Goal: Task Accomplishment & Management: Use online tool/utility

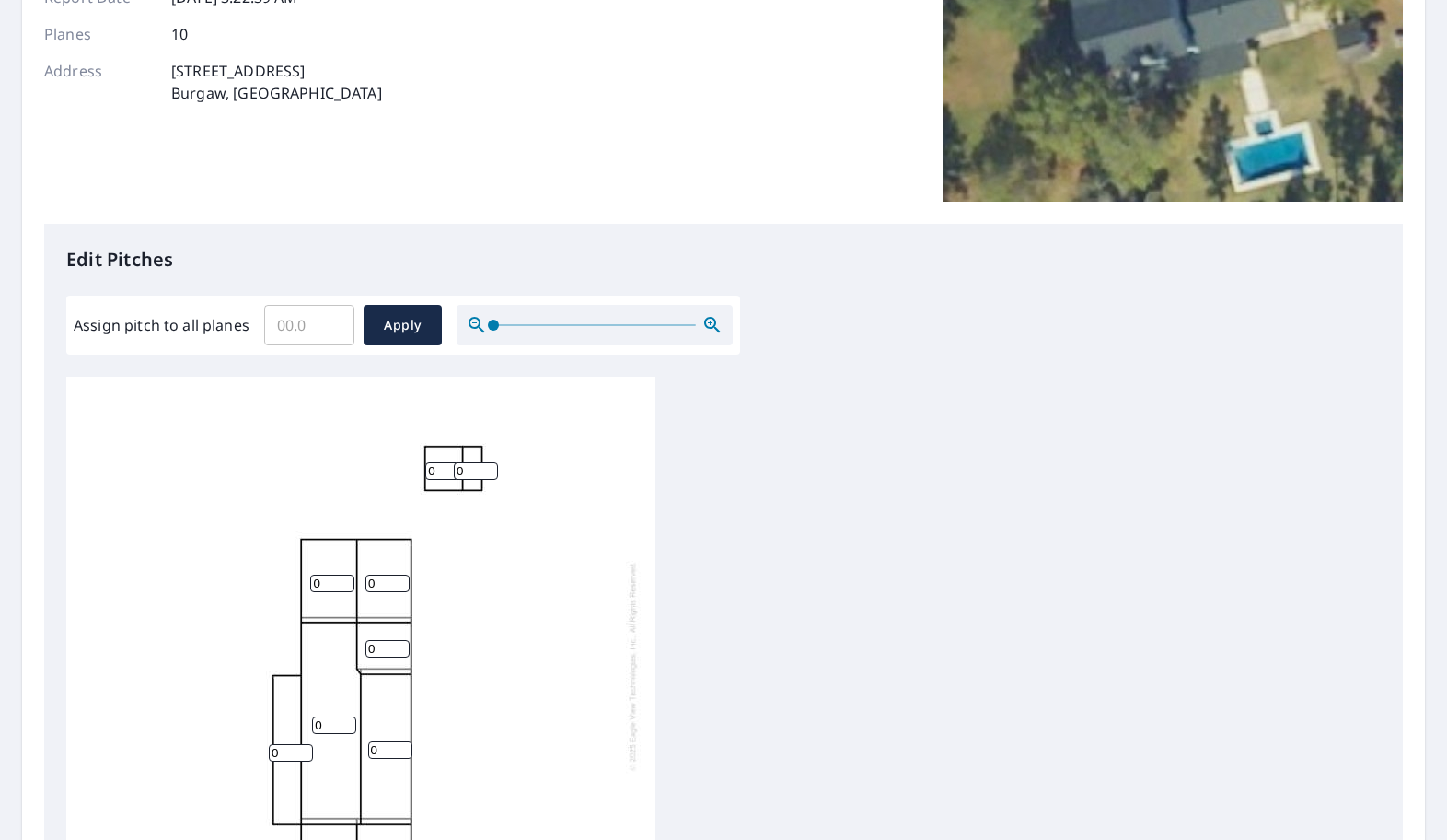
scroll to position [276, 0]
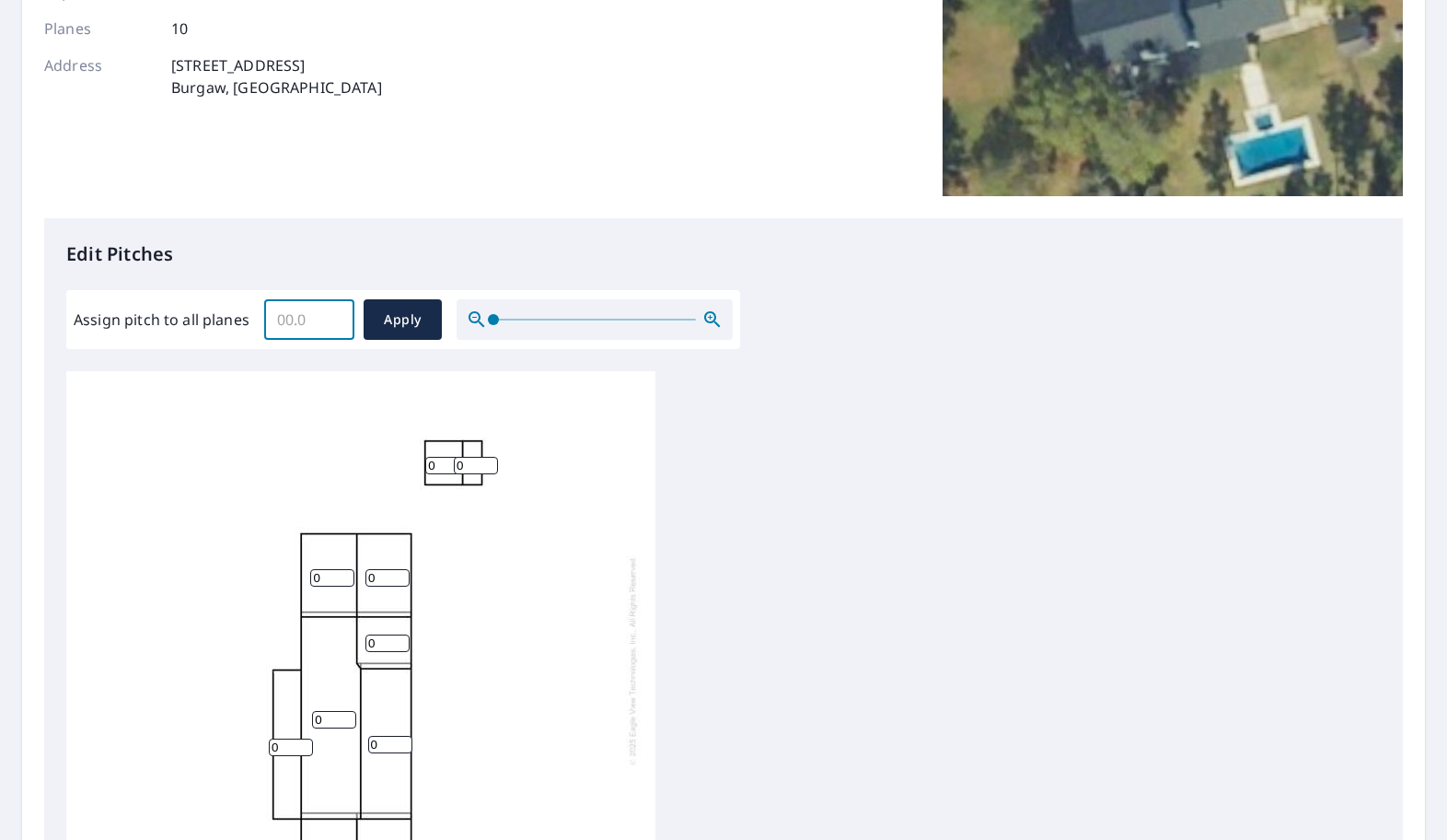
click at [313, 317] on input "Assign pitch to all planes" at bounding box center [308, 319] width 90 height 51
type input "7"
click at [404, 324] on span "Apply" at bounding box center [402, 320] width 48 height 23
type input "7"
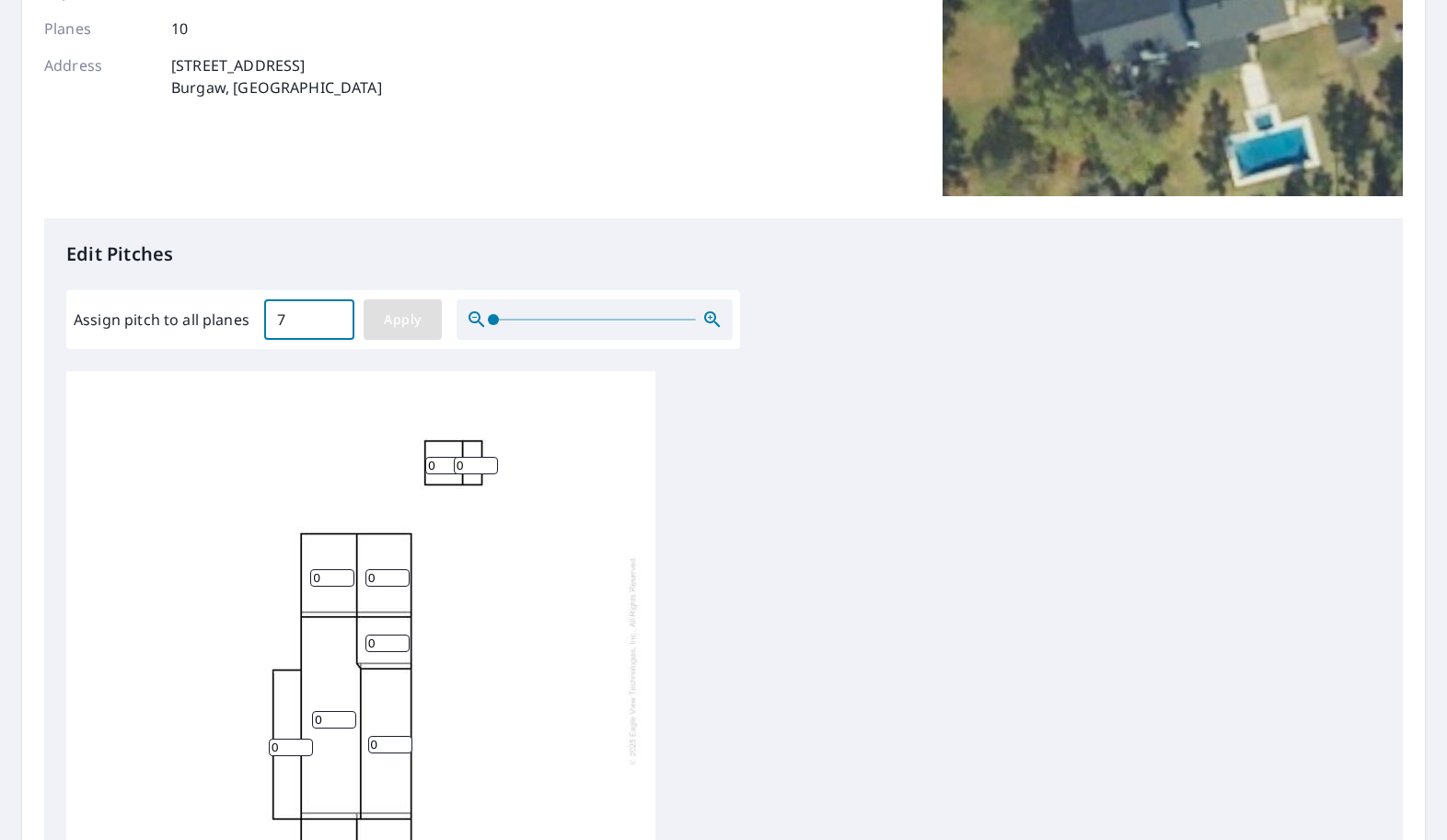
type input "7"
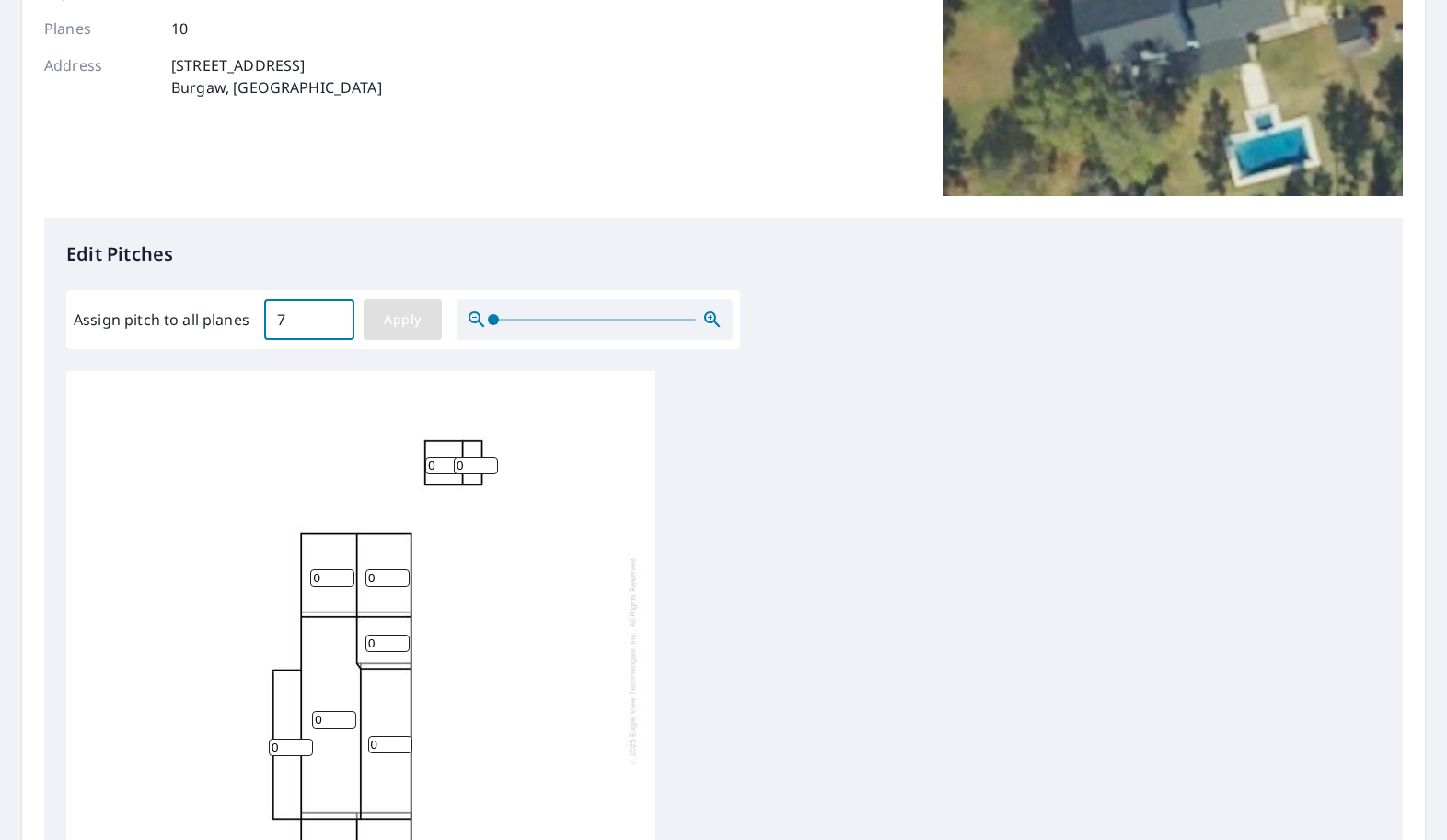
type input "7"
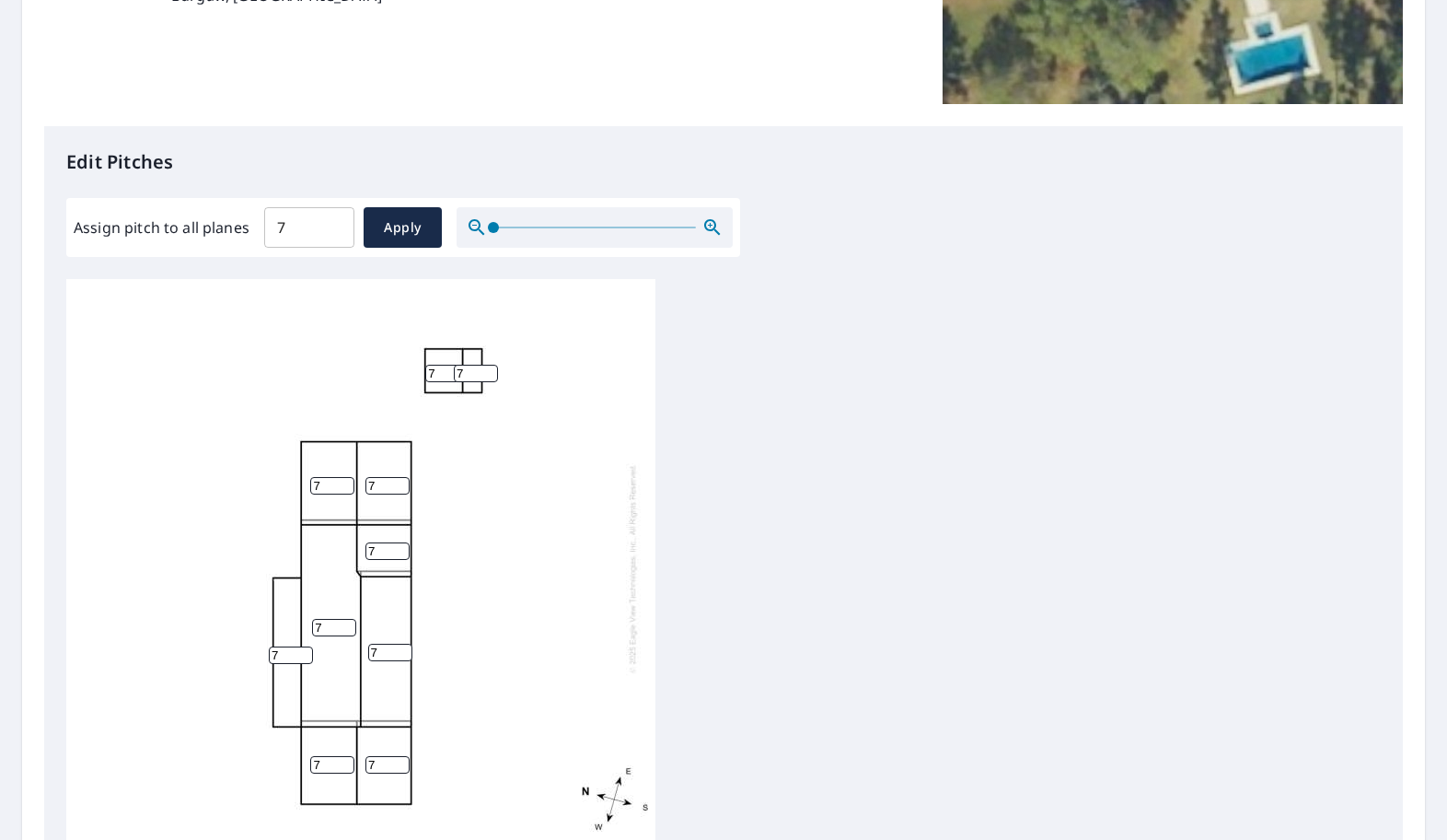
scroll to position [20, 0]
drag, startPoint x: 280, startPoint y: 629, endPoint x: 268, endPoint y: 625, distance: 12.6
click at [268, 625] on div "7 7 7 7 7 7 7 7 7 7" at bounding box center [362, 564] width 590 height 578
type input "3"
drag, startPoint x: 388, startPoint y: 633, endPoint x: 349, endPoint y: 633, distance: 39.0
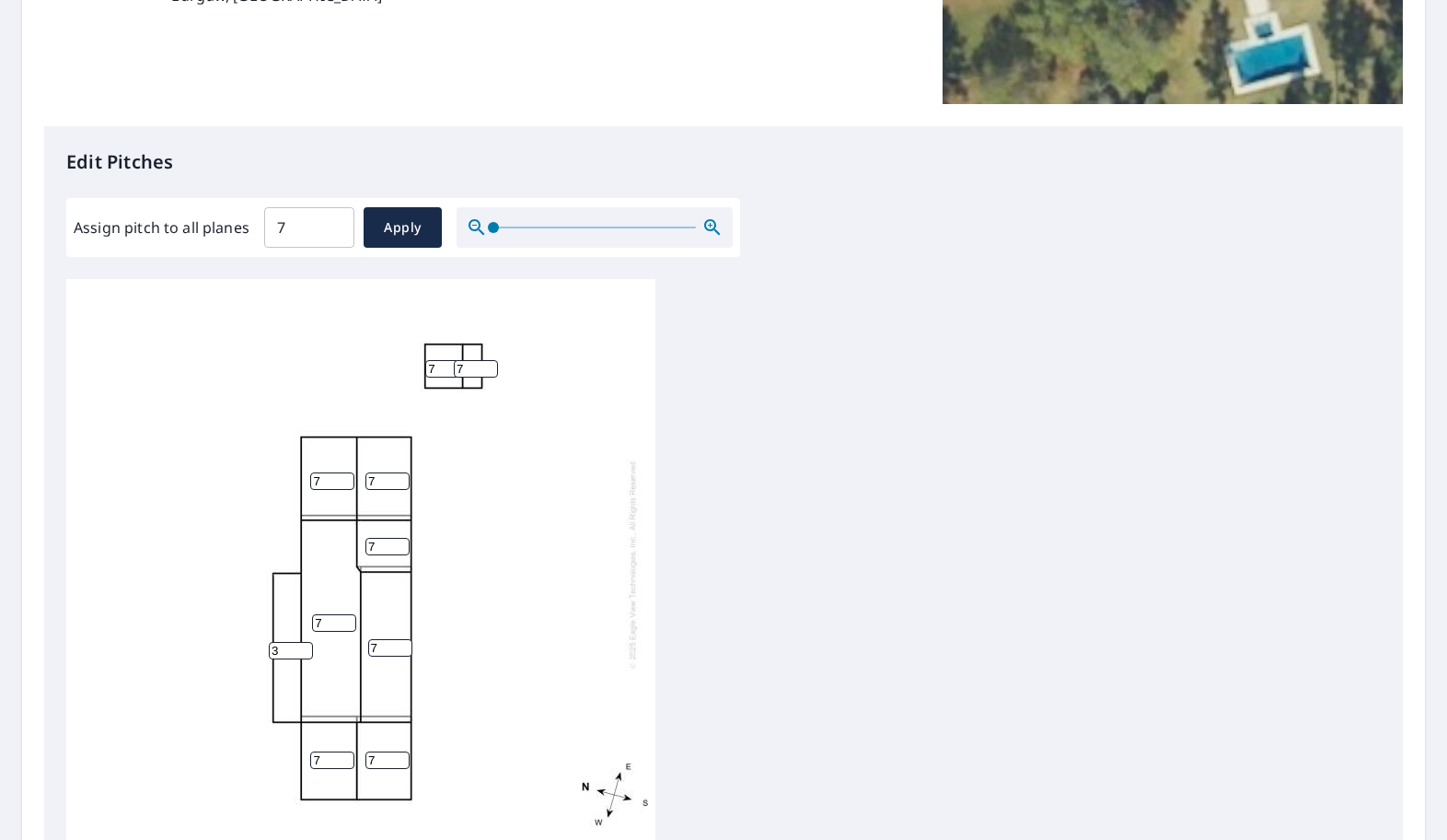
click at [349, 633] on div "7 7 7 7 7 7 3 7 7 7" at bounding box center [362, 564] width 590 height 578
type input "1"
click at [581, 579] on div "7 1 7 7 7 7 3 7 7 7" at bounding box center [362, 564] width 590 height 578
drag, startPoint x: 467, startPoint y: 353, endPoint x: 457, endPoint y: 352, distance: 10.0
click at [457, 360] on input "7" at bounding box center [477, 368] width 44 height 17
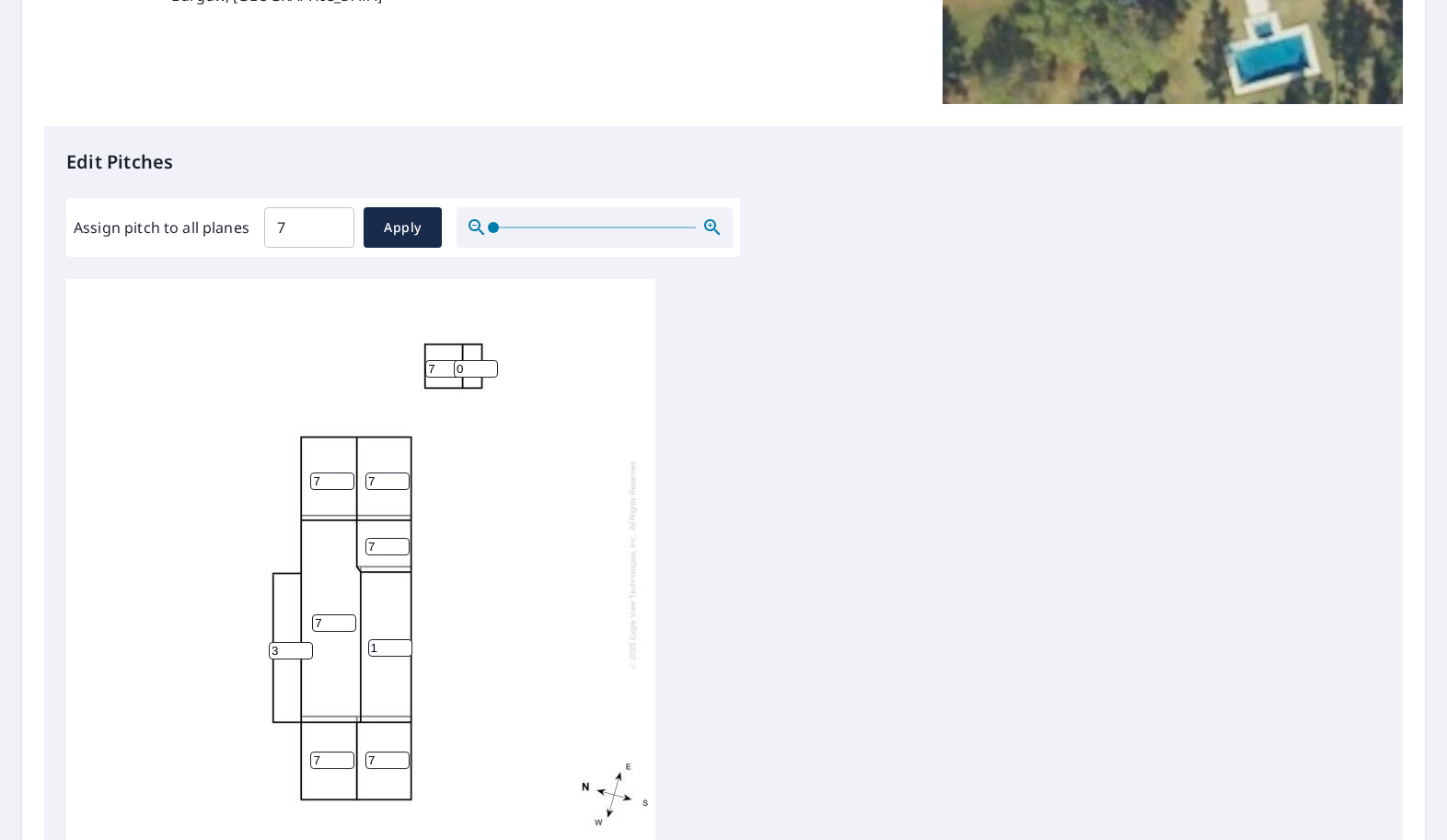
type input "0"
drag, startPoint x: 438, startPoint y: 349, endPoint x: 394, endPoint y: 345, distance: 44.2
click at [416, 347] on div "7 1 7 7 7 7 3 7 0 0" at bounding box center [362, 564] width 590 height 578
type input "0"
click at [344, 345] on div "7 1 7 7 7 7 3 7 0 0" at bounding box center [362, 564] width 590 height 578
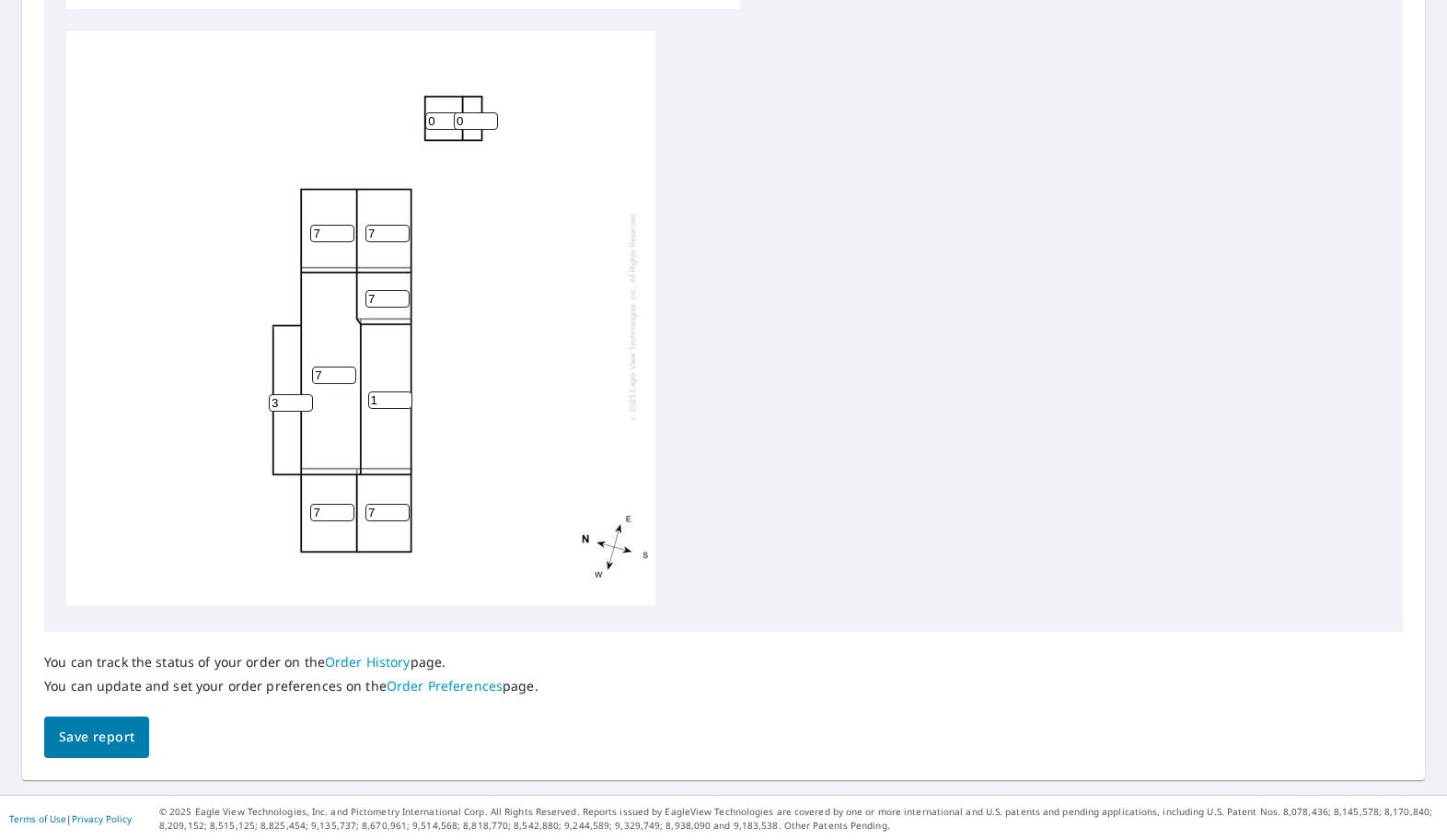
scroll to position [618, 0]
click at [101, 737] on span "Save report" at bounding box center [97, 736] width 75 height 23
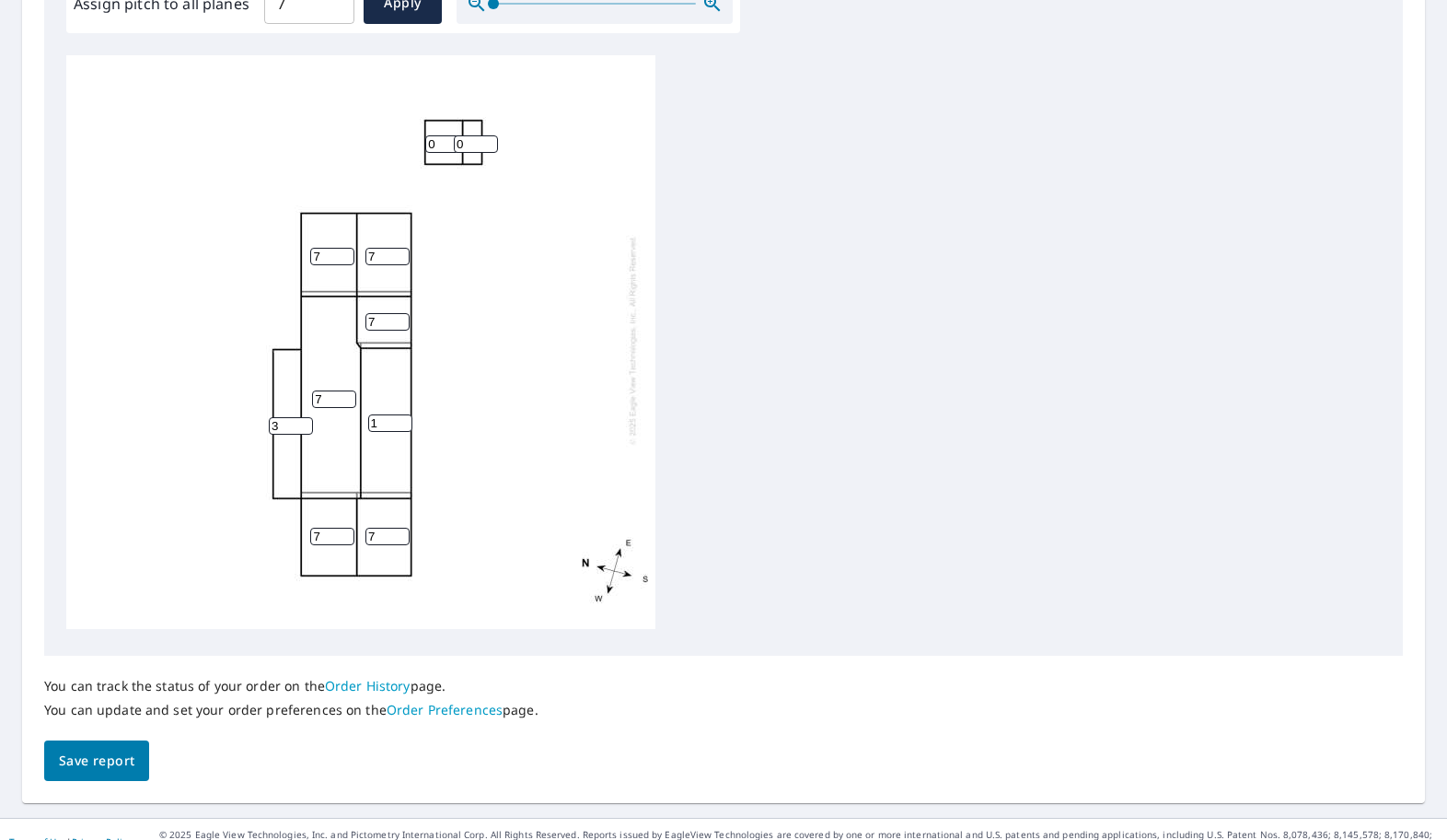
scroll to position [684, 0]
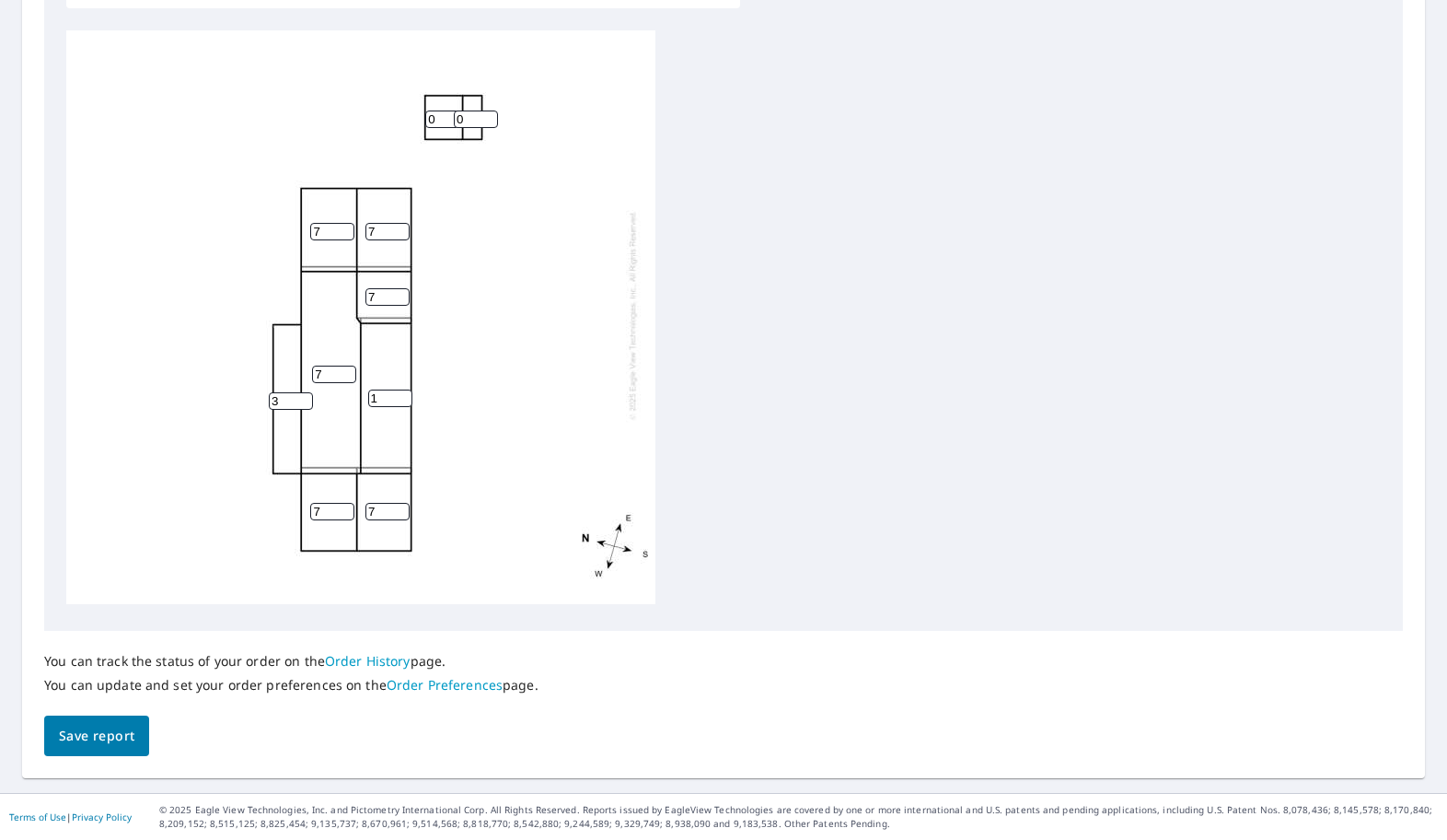
click at [119, 727] on span "Save report" at bounding box center [97, 737] width 75 height 23
click at [108, 729] on span "Save report" at bounding box center [97, 737] width 75 height 23
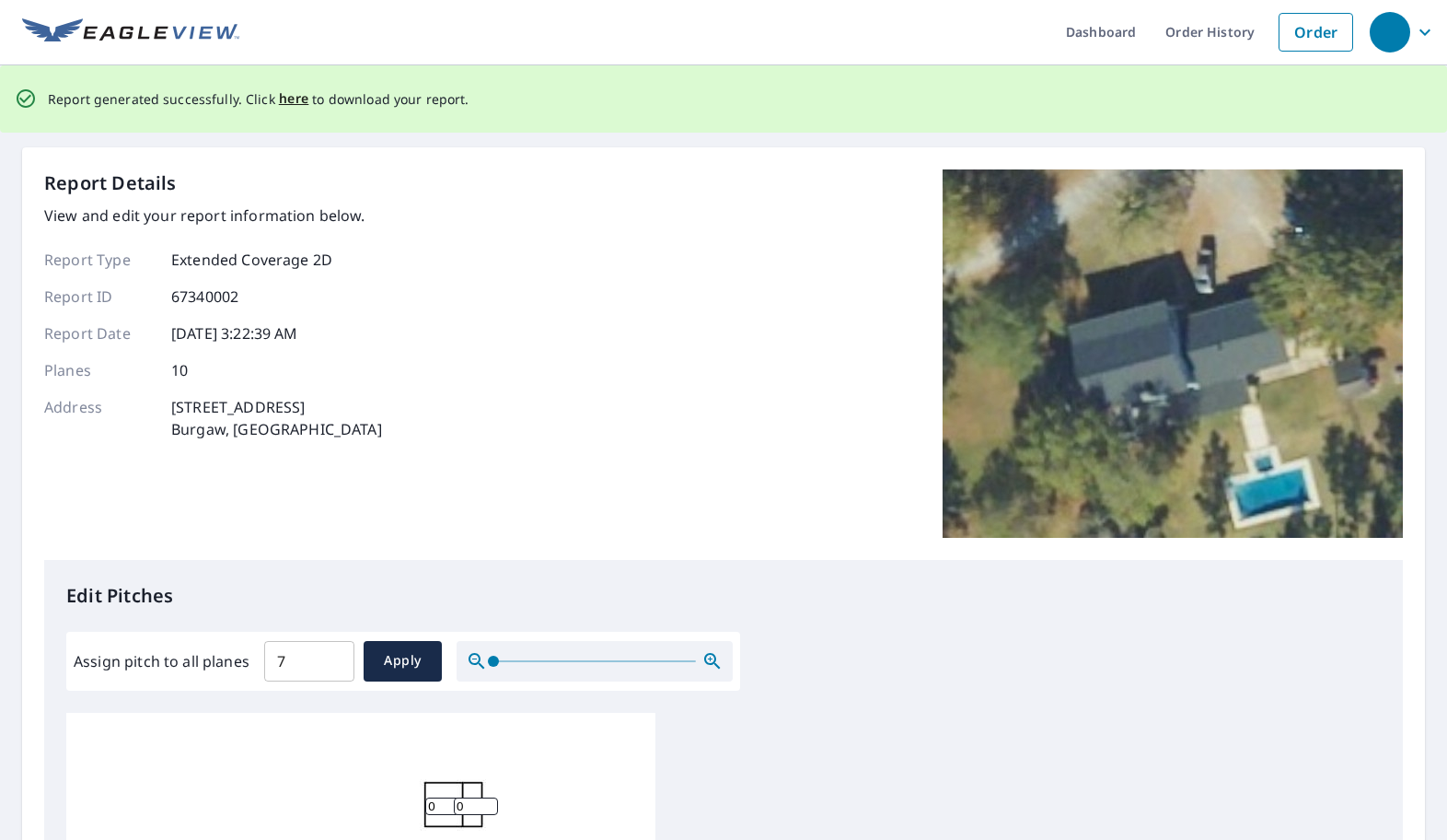
scroll to position [0, 0]
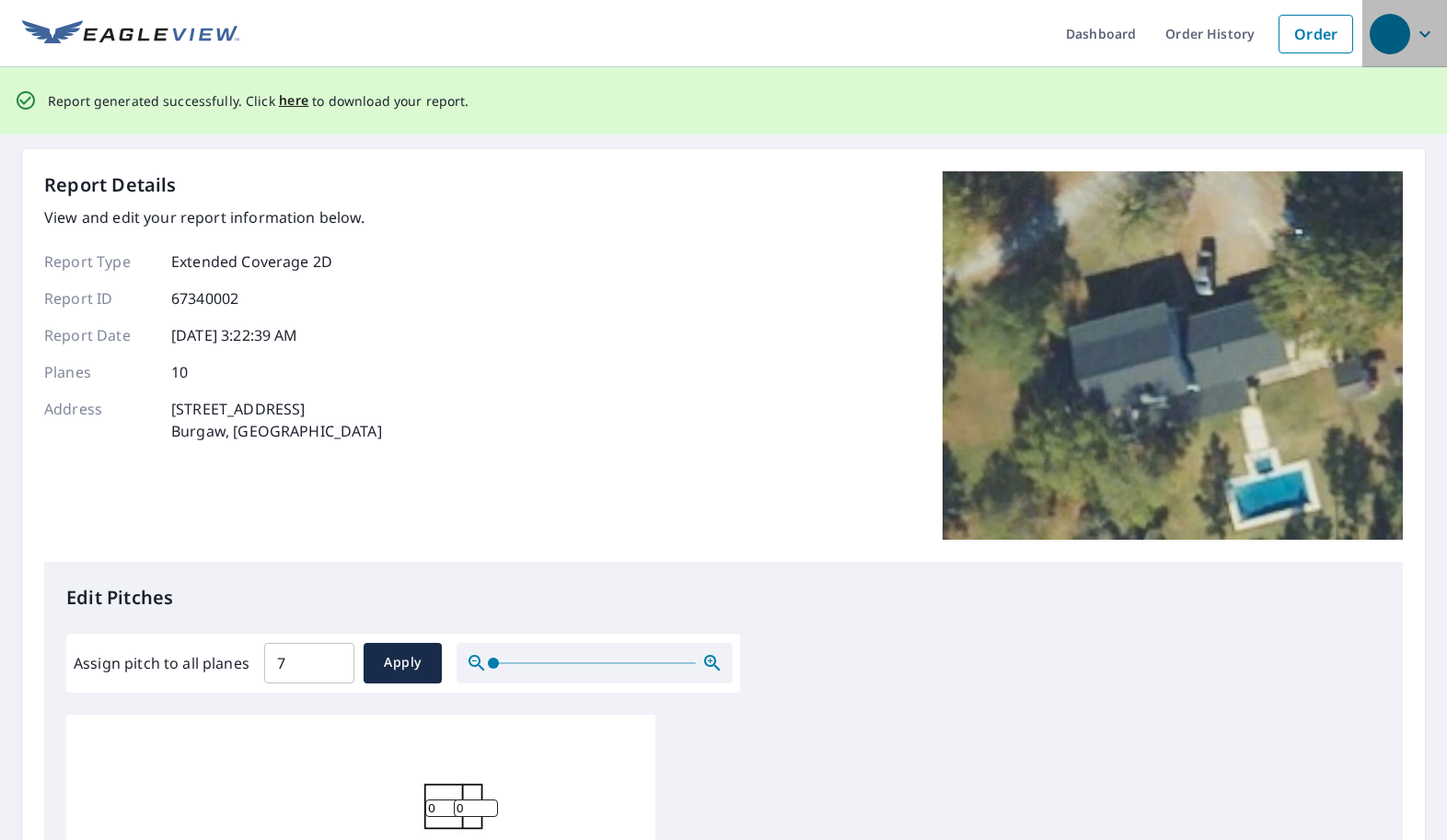
click at [1414, 33] on icon "button" at bounding box center [1425, 34] width 22 height 22
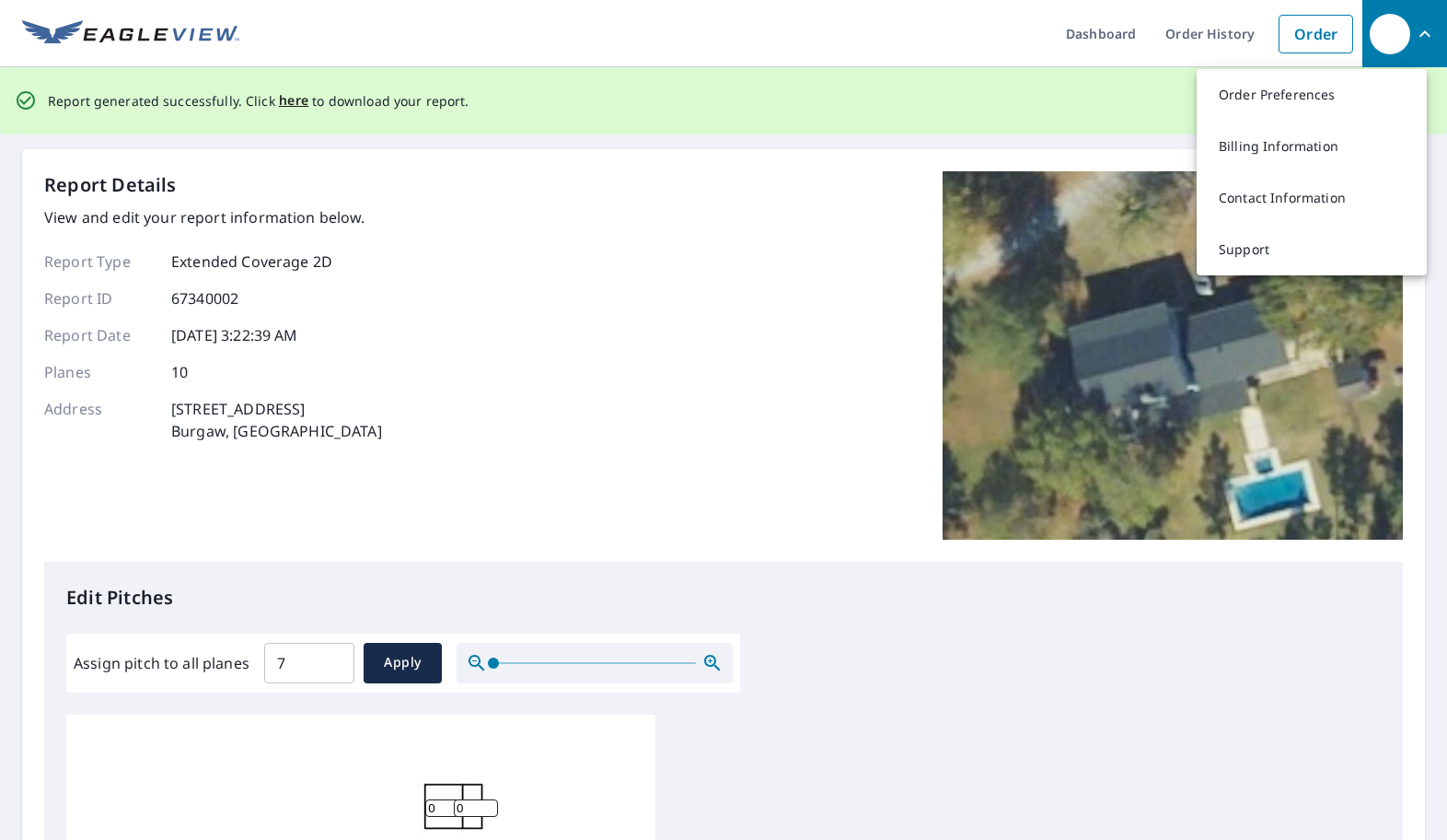
click at [661, 266] on div "Report Details View and edit your report information below. Report Type Extende…" at bounding box center [724, 366] width 1359 height 391
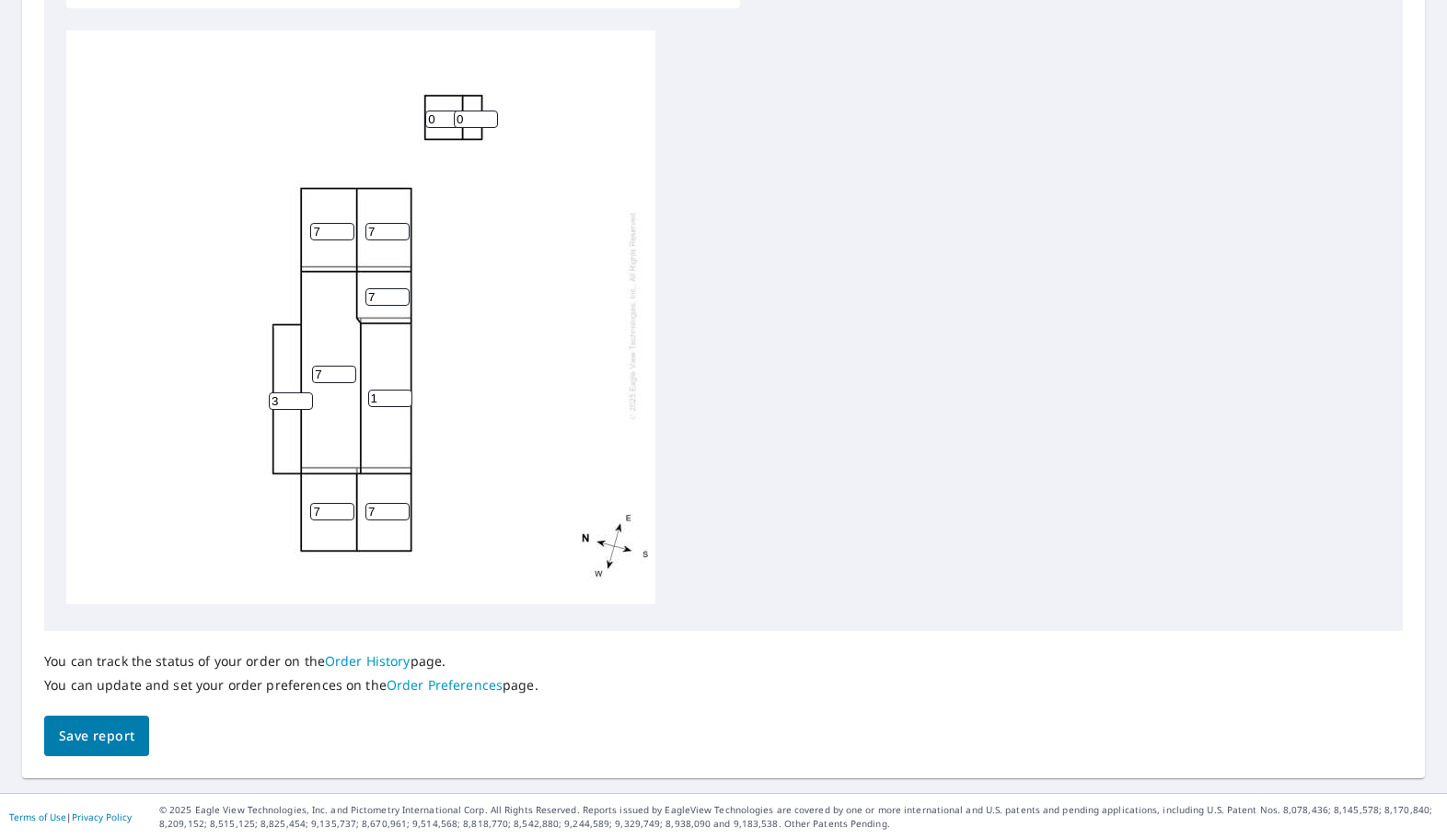
scroll to position [20, 0]
click at [354, 667] on link "Order History" at bounding box center [367, 660] width 86 height 17
